Goal: Transaction & Acquisition: Purchase product/service

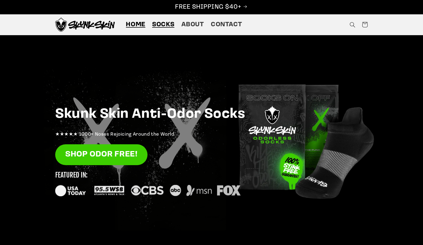
click at [171, 25] on span "Socks" at bounding box center [163, 25] width 22 height 8
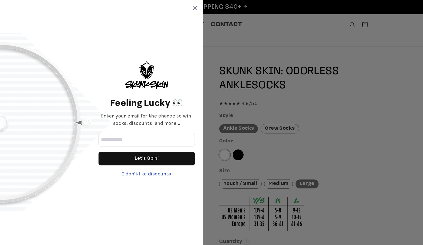
click at [343, 74] on div "Feeling Lucky 👀 Enter your email for the chance to win socks, discounts, and mo…" at bounding box center [211, 122] width 423 height 245
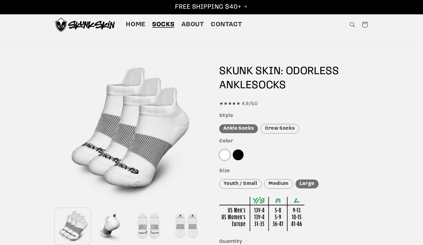
scroll to position [106, 0]
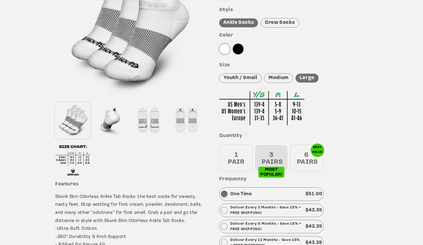
drag, startPoint x: 271, startPoint y: 104, endPoint x: 75, endPoint y: 0, distance: 222.2
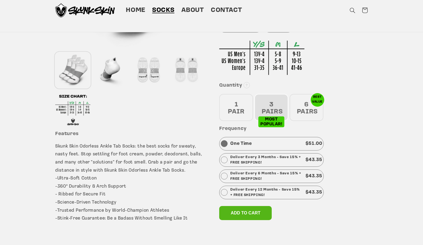
scroll to position [0, 0]
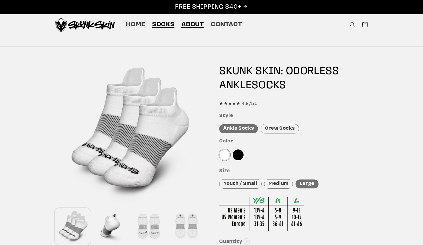
click at [194, 23] on span "About" at bounding box center [192, 25] width 23 height 8
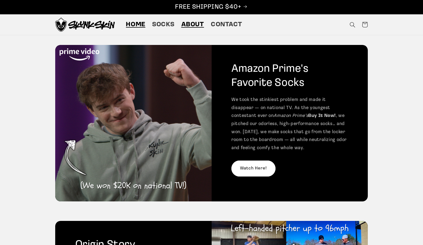
click at [139, 23] on span "Home" at bounding box center [135, 25] width 19 height 8
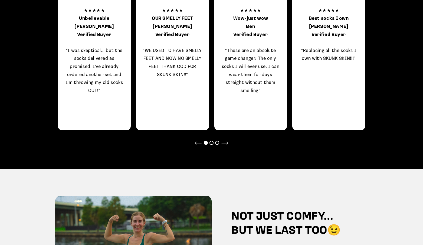
scroll to position [714, 0]
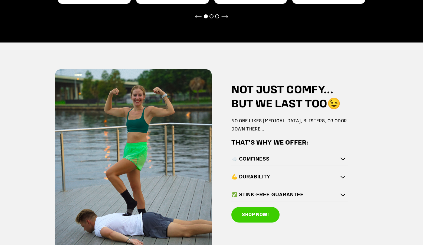
click at [288, 161] on h4 "☁️ COMFINESS" at bounding box center [288, 159] width 114 height 6
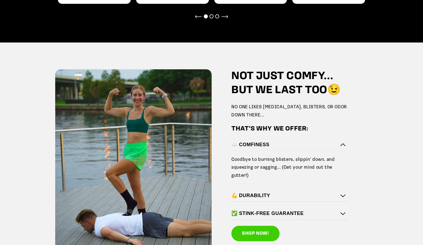
scroll to position [800, 0]
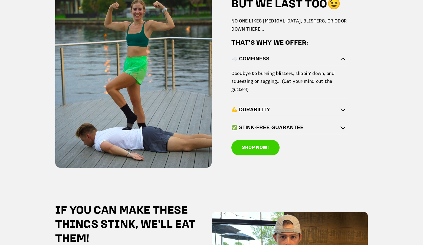
click at [344, 110] on icon at bounding box center [342, 109] width 5 height 3
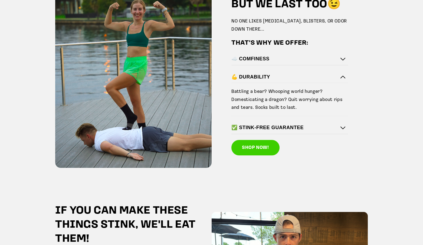
click at [362, 65] on div "NOT JUST COMFY... BUT WE LAST TOO😉 NO ONE LIKES CHAFING, BLISTERS, OR ODOR DOWN…" at bounding box center [290, 70] width 156 height 209
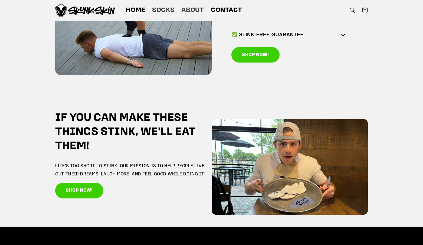
scroll to position [862, 0]
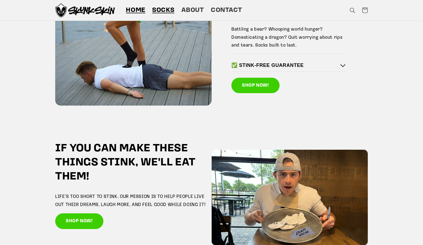
click at [150, 7] on link "Socks" at bounding box center [163, 10] width 29 height 15
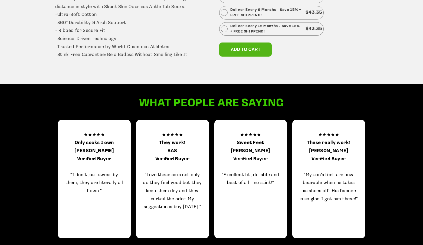
scroll to position [422, 0]
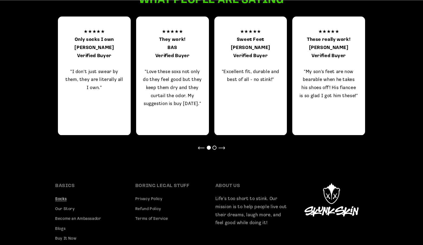
click at [214, 149] on div at bounding box center [214, 148] width 4 height 4
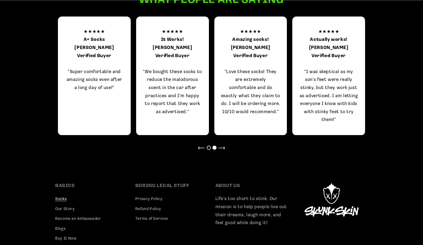
click at [355, 145] on div at bounding box center [211, 148] width 312 height 8
click at [240, 73] on p "★★★★★ Amazing socks! Matthew R. Verified Buyer "Love these socks! They are extr…" at bounding box center [250, 72] width 59 height 88
click at [236, 69] on p "★★★★★ Amazing socks! Matthew R. Verified Buyer "Love these socks! They are extr…" at bounding box center [250, 72] width 59 height 88
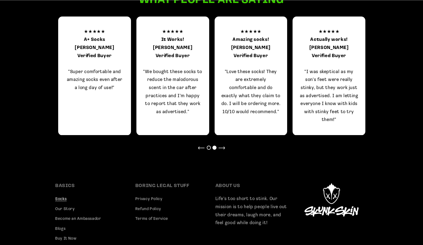
click at [237, 69] on p "★★★★★ Amazing socks! Matthew R. Verified Buyer "Love these socks! They are extr…" at bounding box center [250, 72] width 59 height 88
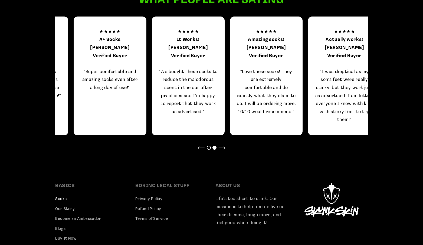
drag, startPoint x: 224, startPoint y: 73, endPoint x: 237, endPoint y: 80, distance: 14.8
click at [237, 80] on p "★★★★★ Amazing socks! Matthew R. Verified Buyer "Love these socks! They are extr…" at bounding box center [266, 72] width 59 height 88
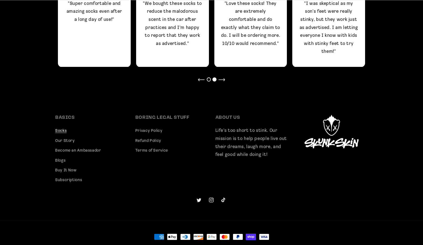
scroll to position [508, 0]
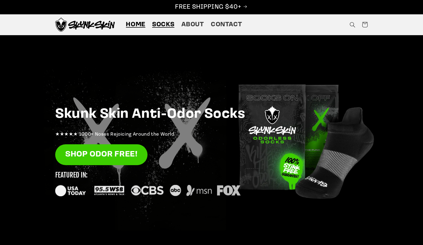
click at [163, 26] on span "Socks" at bounding box center [163, 25] width 22 height 8
